Goal: Transaction & Acquisition: Obtain resource

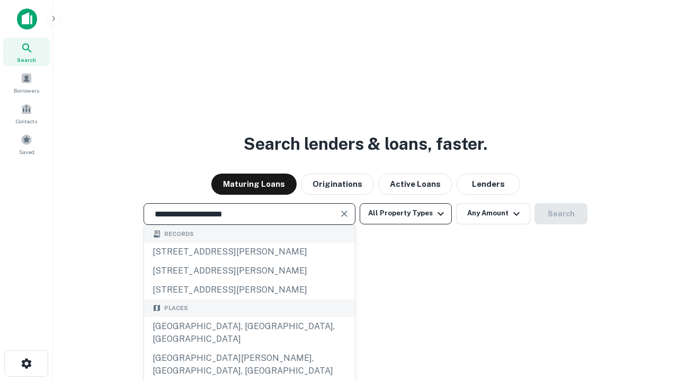
click at [249, 349] on div "Santa Monica, CA, USA" at bounding box center [249, 333] width 211 height 32
type input "**********"
click at [406, 213] on button "All Property Types" at bounding box center [406, 213] width 92 height 21
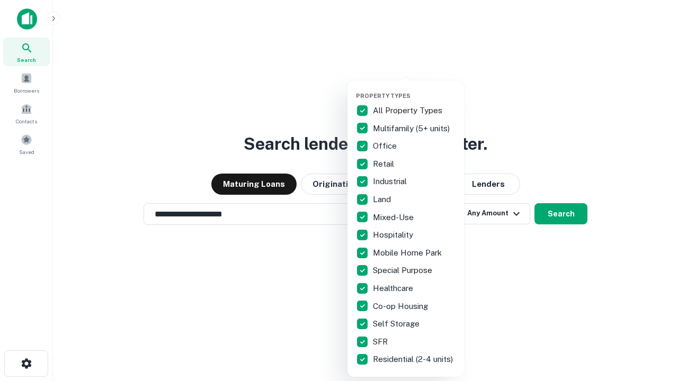
click at [414, 89] on button "button" at bounding box center [414, 89] width 116 height 1
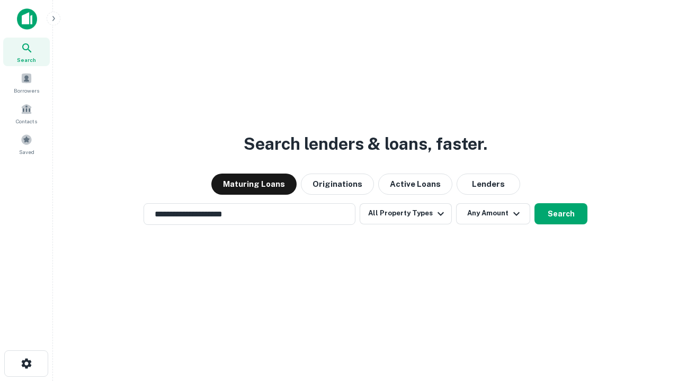
scroll to position [16, 0]
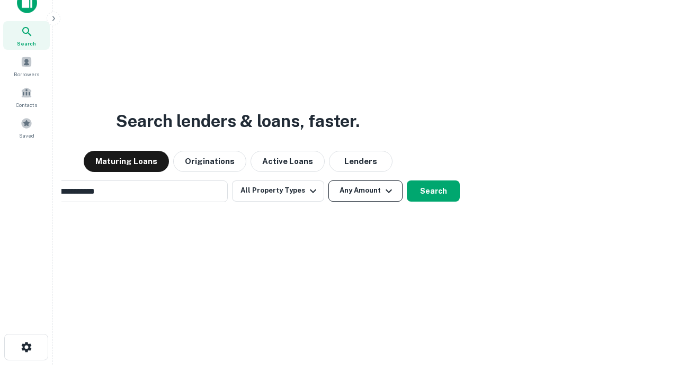
click at [328, 181] on button "Any Amount" at bounding box center [365, 191] width 74 height 21
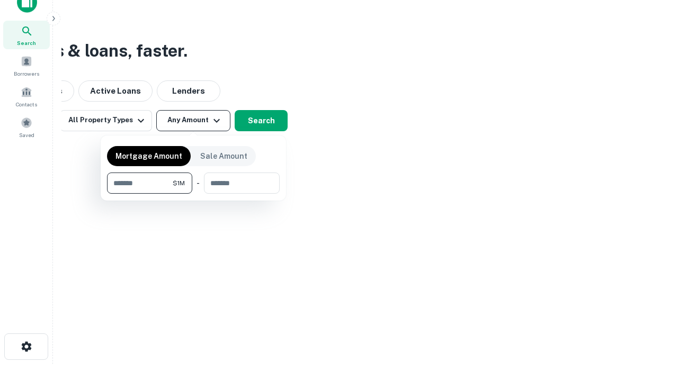
type input "*******"
click at [193, 194] on button "button" at bounding box center [193, 194] width 173 height 1
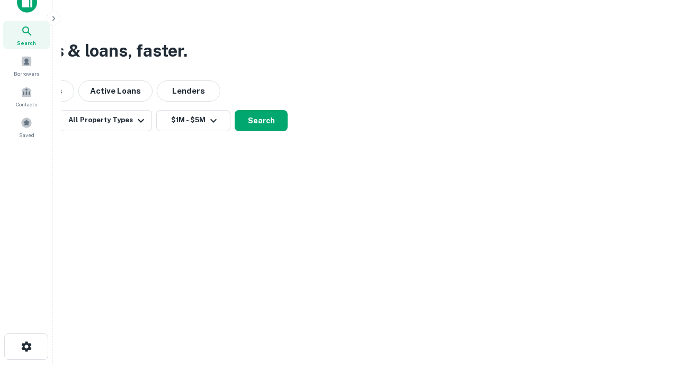
scroll to position [6, 195]
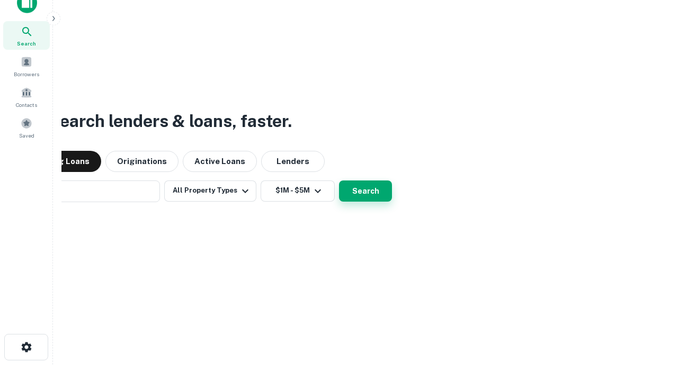
click at [339, 181] on button "Search" at bounding box center [365, 191] width 53 height 21
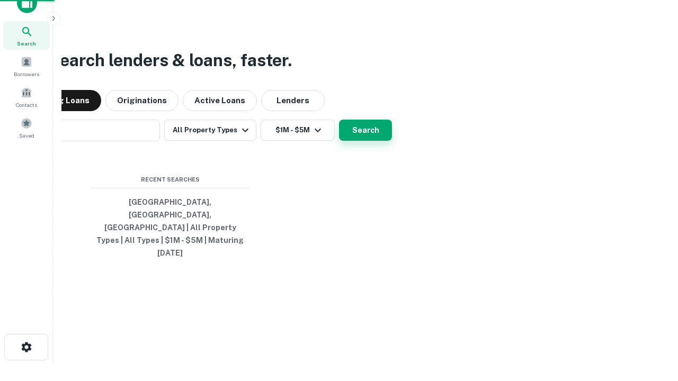
scroll to position [28, 300]
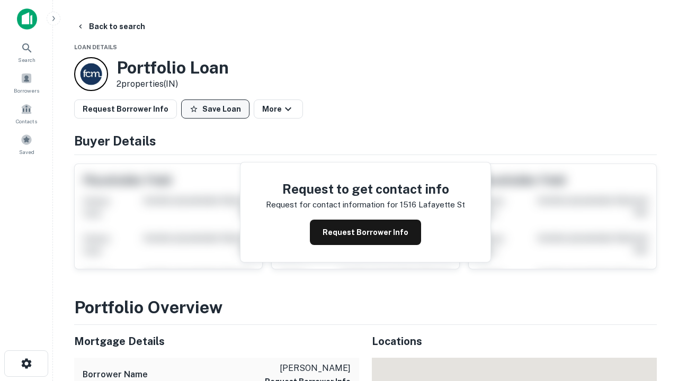
click at [215, 109] on button "Save Loan" at bounding box center [215, 109] width 68 height 19
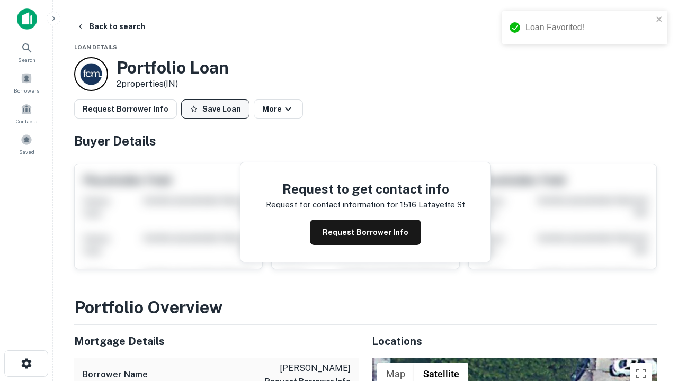
click at [218, 109] on button "Save Loan" at bounding box center [215, 109] width 68 height 19
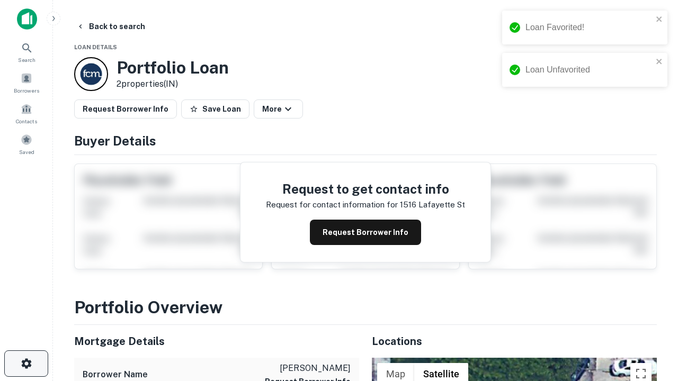
click at [26, 364] on icon "button" at bounding box center [26, 363] width 13 height 13
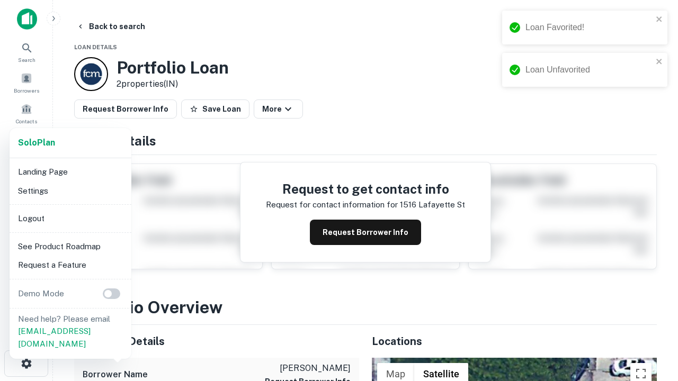
click at [70, 218] on li "Logout" at bounding box center [70, 218] width 113 height 19
